Goal: Information Seeking & Learning: Find specific page/section

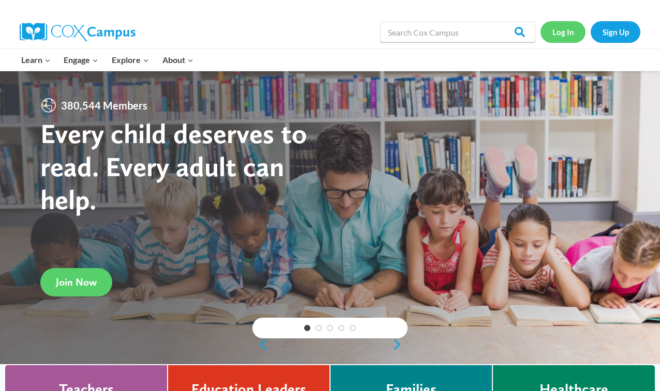
click at [559, 31] on link "Log In" at bounding box center [562, 31] width 45 height 21
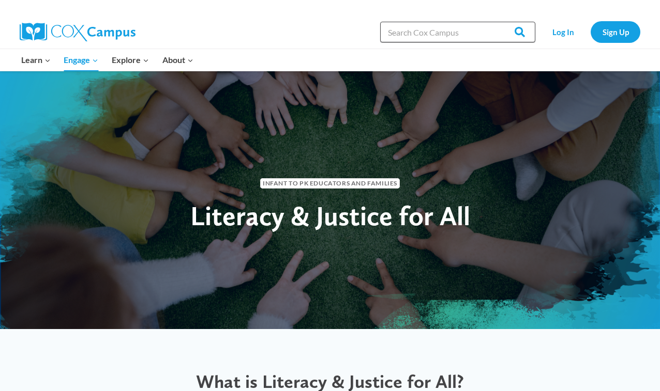
click at [455, 34] on input "Search in [URL][DOMAIN_NAME]" at bounding box center [457, 32] width 155 height 21
type input "videos"
click at [516, 32] on input "Search" at bounding box center [515, 32] width 40 height 21
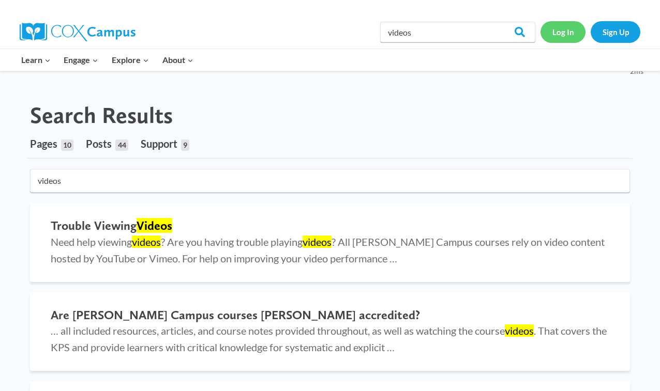
click at [558, 34] on link "Log In" at bounding box center [562, 31] width 45 height 21
